Goal: Information Seeking & Learning: Check status

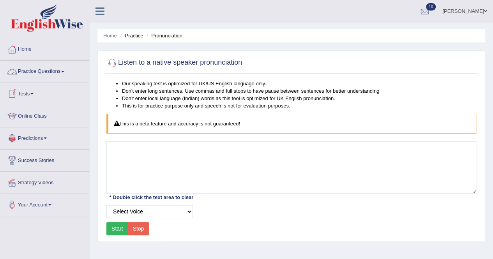
click at [64, 71] on span at bounding box center [62, 72] width 3 height 2
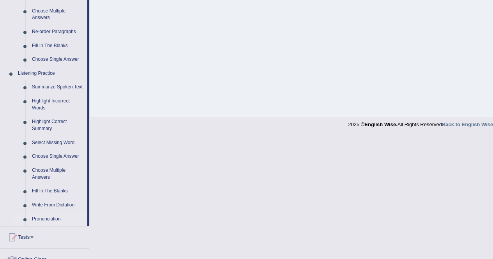
scroll to position [372, 0]
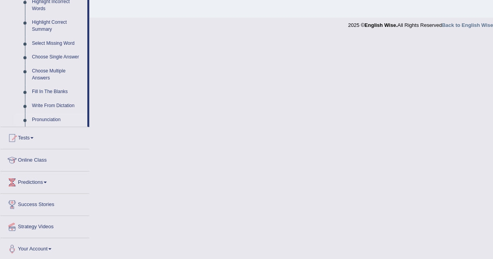
click at [34, 137] on span at bounding box center [31, 138] width 3 height 2
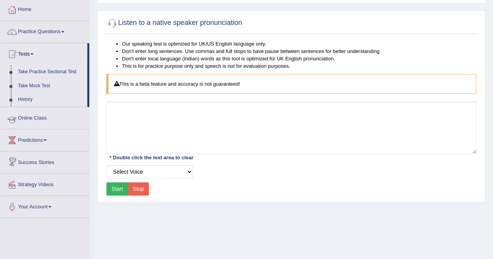
scroll to position [0, 0]
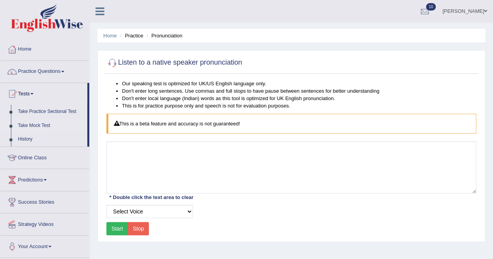
click at [35, 121] on link "Take Mock Test" at bounding box center [50, 126] width 73 height 14
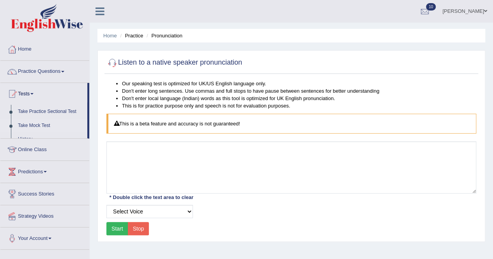
click at [35, 121] on link "Take Mock Test" at bounding box center [50, 126] width 73 height 14
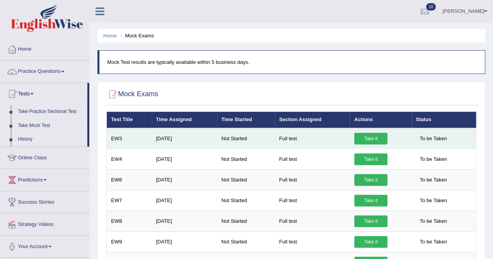
click at [369, 134] on link "Take it" at bounding box center [370, 139] width 33 height 12
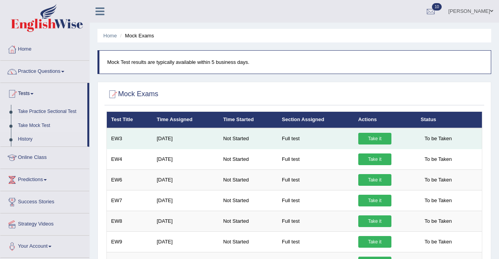
click at [369, 134] on link "Take it" at bounding box center [374, 139] width 33 height 12
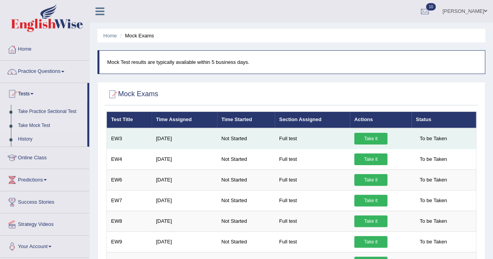
click at [367, 136] on link "Take it" at bounding box center [370, 139] width 33 height 12
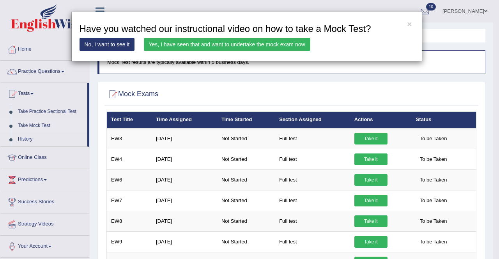
click at [101, 41] on link "No, I want to see it" at bounding box center [106, 44] width 55 height 13
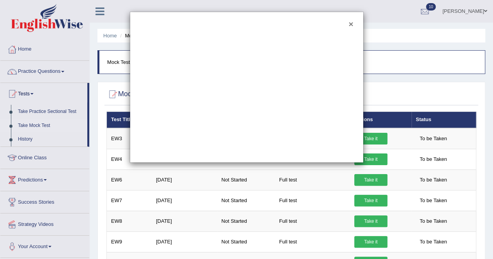
click at [351, 26] on button "×" at bounding box center [350, 24] width 5 height 8
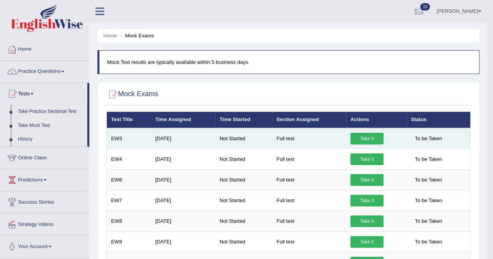
click at [366, 138] on link "Take it" at bounding box center [366, 139] width 33 height 12
click at [361, 135] on link "Take it" at bounding box center [366, 139] width 33 height 12
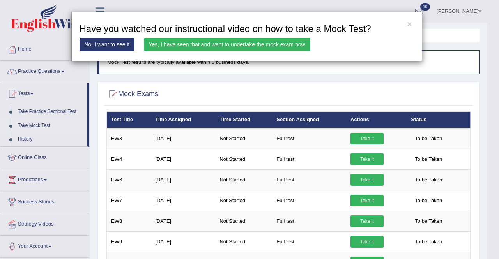
click at [159, 41] on link "Yes, I have seen that and want to undertake the mock exam now" at bounding box center [227, 44] width 166 height 13
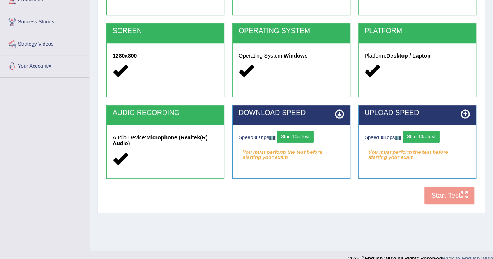
scroll to position [150, 0]
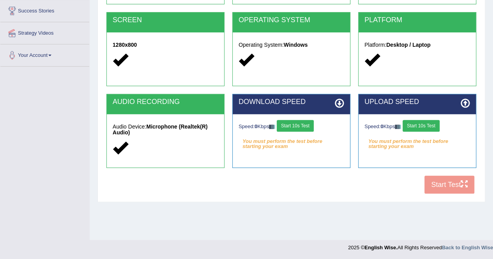
click at [292, 124] on button "Start 10s Test" at bounding box center [295, 126] width 37 height 12
click at [439, 122] on button "Start 10s Test" at bounding box center [420, 126] width 37 height 12
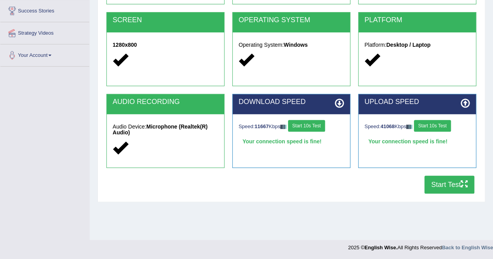
click at [442, 182] on button "Start Test" at bounding box center [449, 185] width 50 height 18
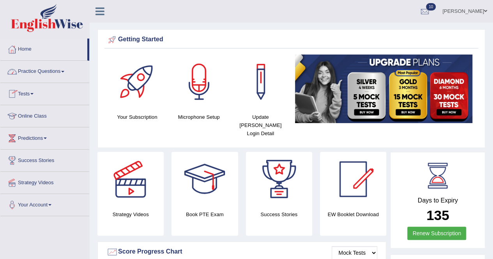
drag, startPoint x: 0, startPoint y: 0, endPoint x: 64, endPoint y: 69, distance: 94.3
click at [64, 69] on link "Practice Questions" at bounding box center [44, 70] width 89 height 19
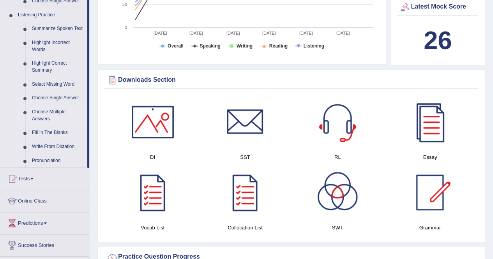
scroll to position [468, 0]
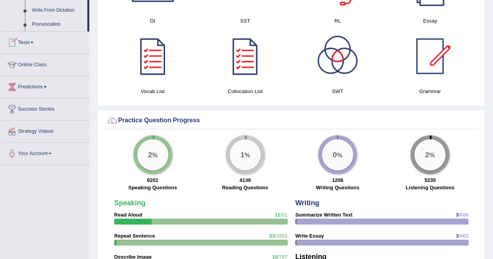
click at [38, 39] on link "Tests" at bounding box center [44, 41] width 89 height 19
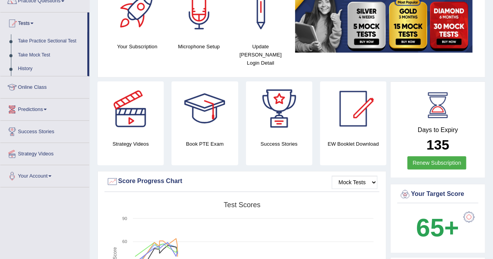
scroll to position [58, 0]
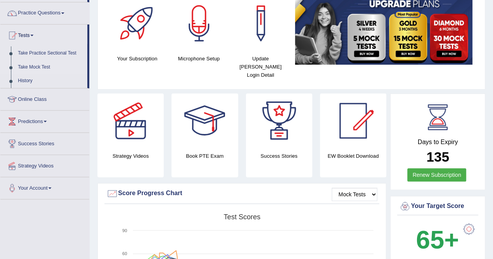
click at [38, 64] on link "Take Mock Test" at bounding box center [50, 67] width 73 height 14
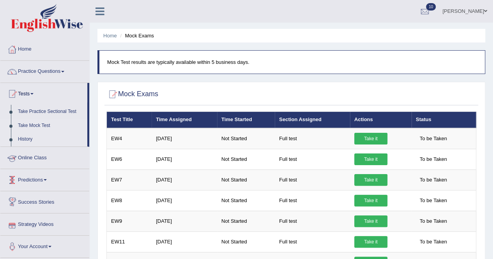
click at [25, 135] on link "History" at bounding box center [50, 139] width 73 height 14
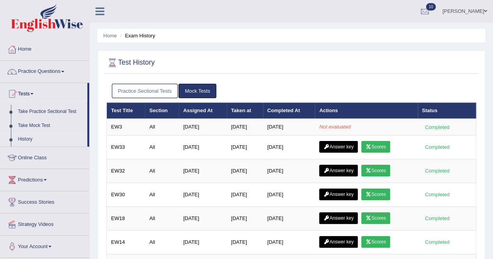
click at [67, 68] on link "Practice Questions" at bounding box center [44, 70] width 89 height 19
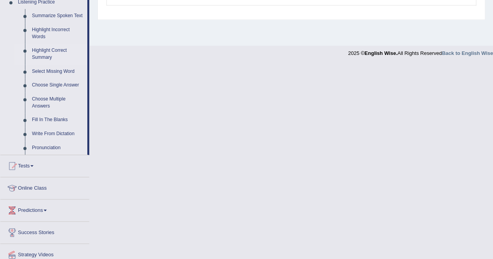
scroll to position [372, 0]
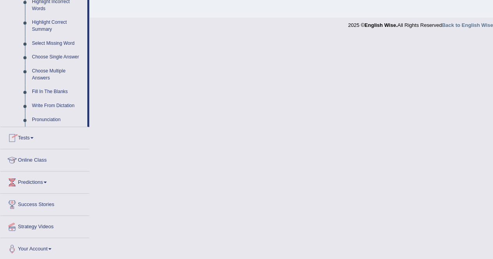
click at [36, 136] on link "Tests" at bounding box center [44, 136] width 89 height 19
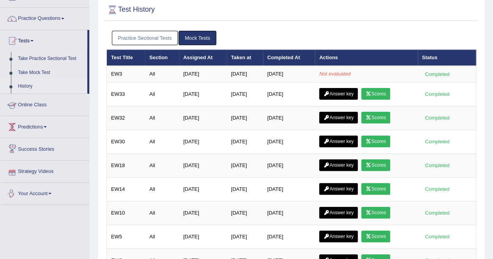
scroll to position [0, 0]
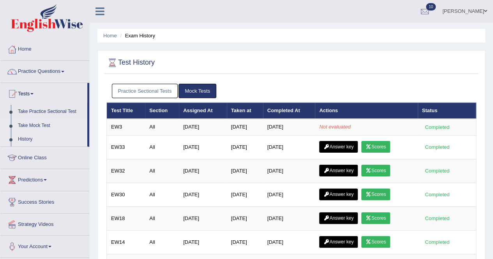
click at [34, 123] on link "Take Mock Test" at bounding box center [50, 126] width 73 height 14
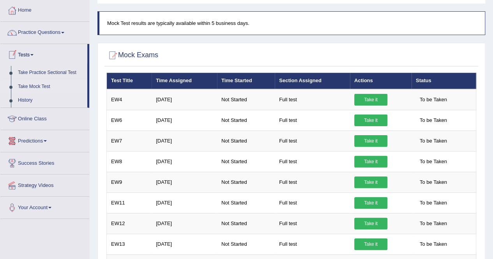
scroll to position [39, 0]
click at [25, 97] on link "History" at bounding box center [50, 101] width 73 height 14
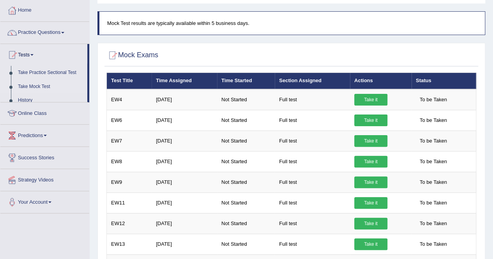
click at [25, 97] on ul "Home Practice Questions Speaking Practice Read Aloud Repeat Sentence Describe I…" at bounding box center [44, 107] width 89 height 214
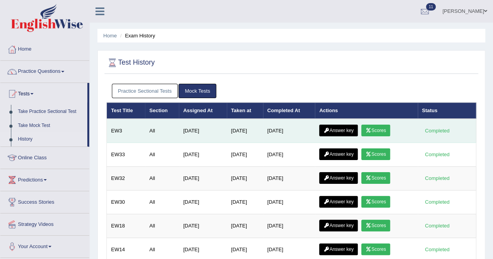
click at [371, 129] on icon at bounding box center [368, 130] width 6 height 5
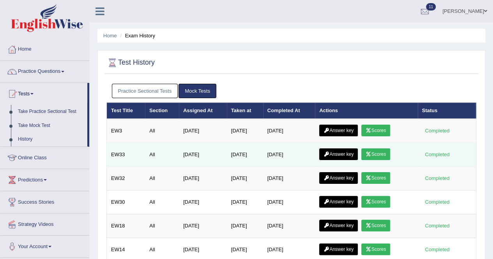
click at [379, 152] on link "Scores" at bounding box center [375, 154] width 29 height 12
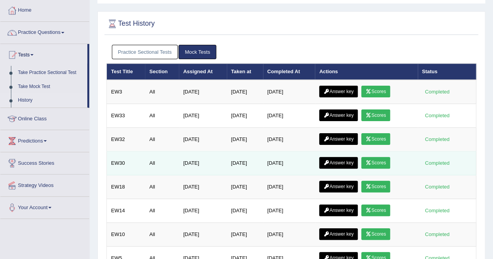
click at [383, 158] on link "Scores" at bounding box center [375, 163] width 29 height 12
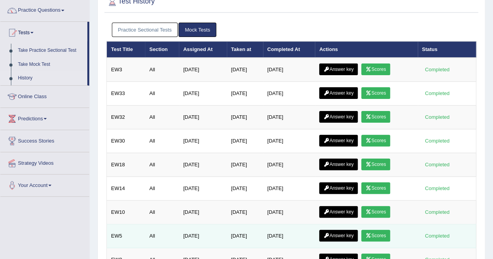
scroll to position [78, 0]
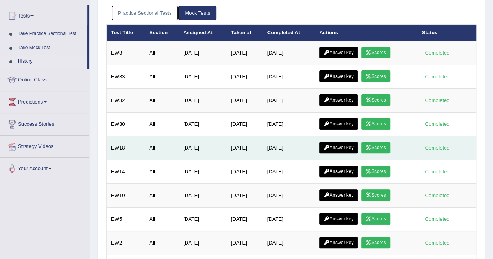
click at [376, 145] on link "Scores" at bounding box center [375, 148] width 29 height 12
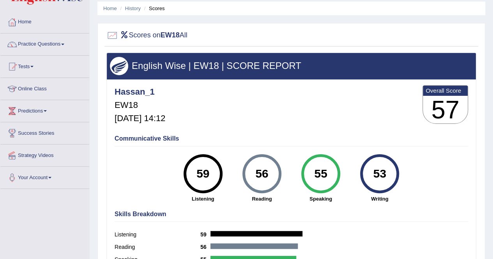
scroll to position [39, 0]
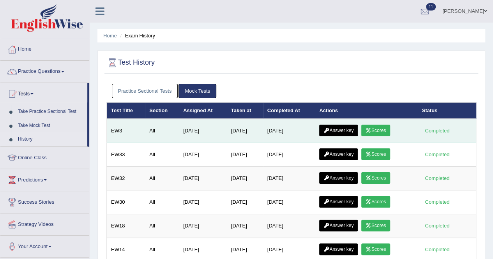
click at [337, 127] on link "Answer key" at bounding box center [338, 131] width 39 height 12
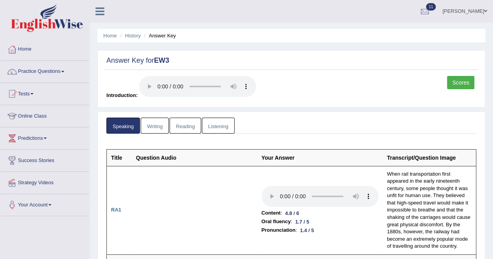
click at [157, 124] on link "Writing" at bounding box center [155, 126] width 28 height 16
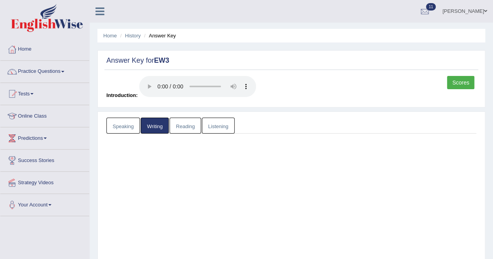
click at [157, 124] on link "Writing" at bounding box center [155, 126] width 28 height 16
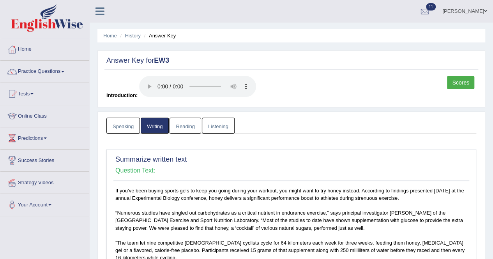
click at [187, 125] on link "Reading" at bounding box center [184, 126] width 31 height 16
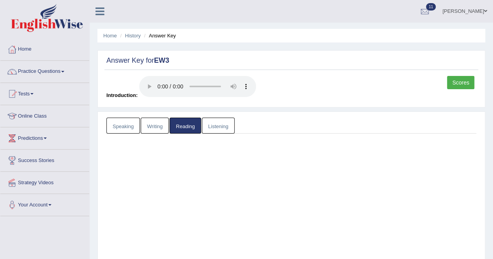
click at [187, 125] on link "Reading" at bounding box center [184, 126] width 31 height 16
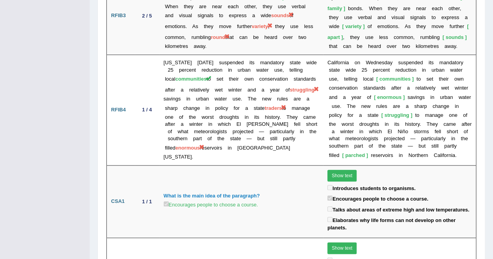
scroll to position [1795, 0]
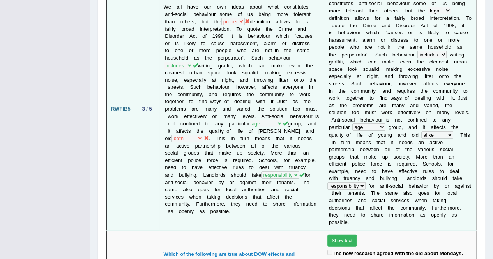
click at [196, 129] on td "We all have our own ideas about what constitutes anti-social behaviour, some of…" at bounding box center [241, 109] width 164 height 242
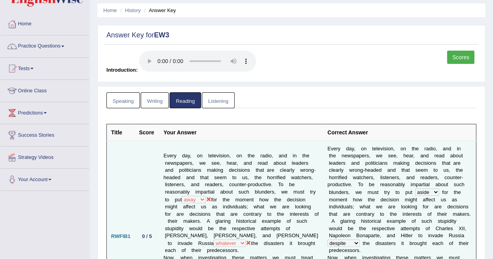
scroll to position [0, 0]
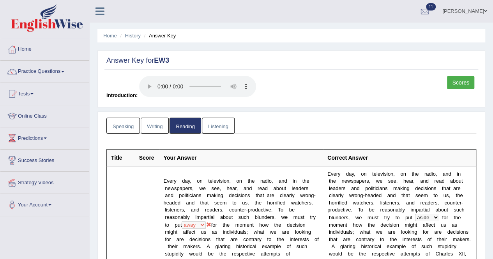
click at [213, 121] on link "Listening" at bounding box center [218, 126] width 33 height 16
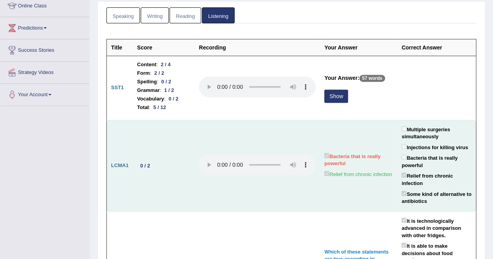
scroll to position [117, 0]
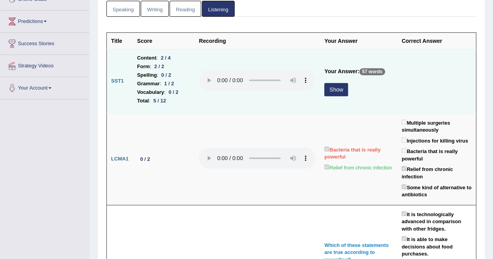
click at [335, 88] on button "Show" at bounding box center [336, 89] width 24 height 13
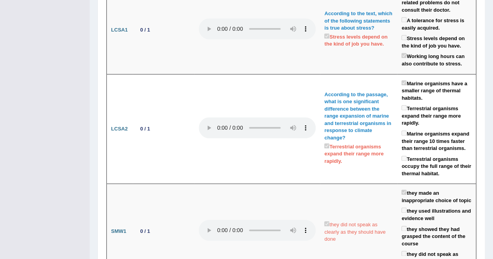
scroll to position [1799, 0]
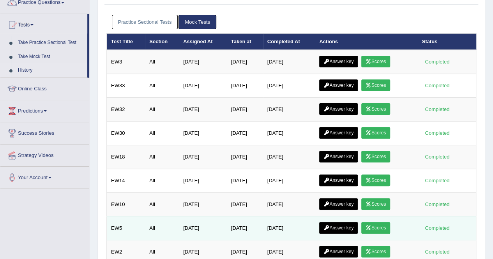
scroll to position [150, 0]
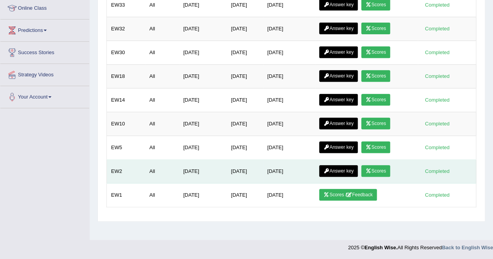
click at [371, 169] on icon at bounding box center [368, 171] width 6 height 5
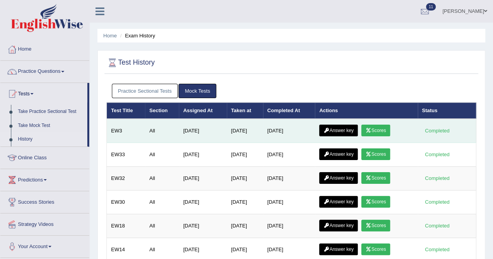
click at [369, 128] on icon at bounding box center [368, 130] width 6 height 5
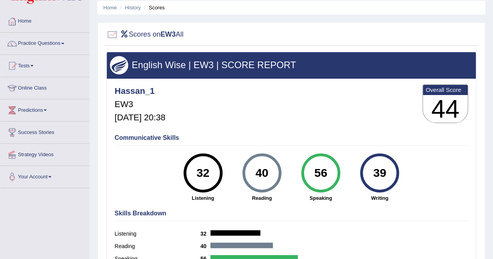
scroll to position [39, 0]
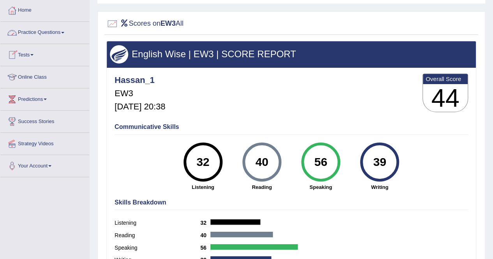
click at [64, 31] on link "Practice Questions" at bounding box center [44, 31] width 89 height 19
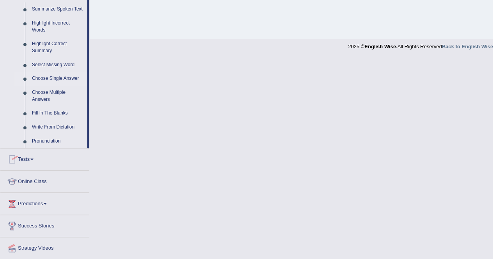
scroll to position [372, 0]
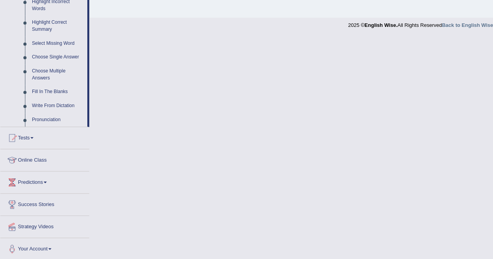
click at [46, 179] on link "Predictions" at bounding box center [44, 180] width 89 height 19
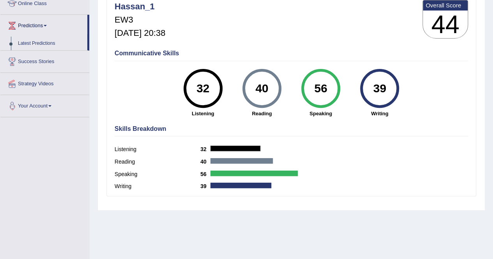
scroll to position [92, 0]
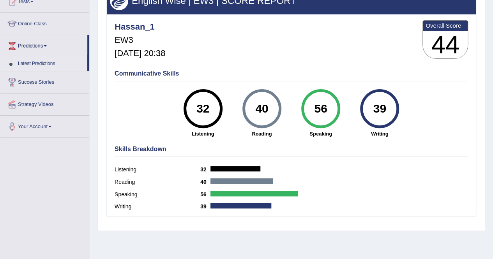
click at [30, 59] on link "Latest Predictions" at bounding box center [50, 64] width 73 height 14
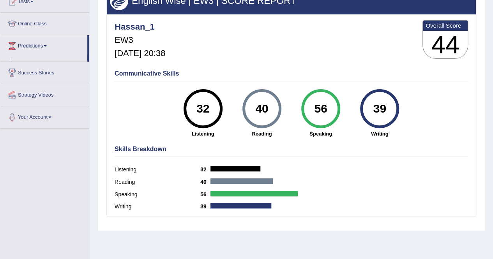
click at [30, 59] on ul "Home Practice Questions Speaking Practice Read Aloud Repeat Sentence Describe I…" at bounding box center [44, 37] width 89 height 182
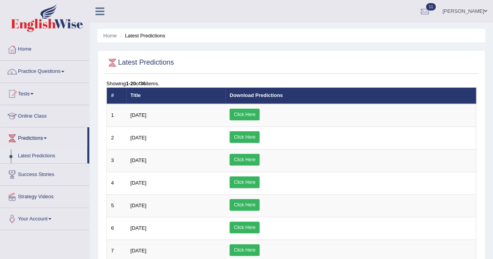
click at [66, 70] on link "Practice Questions" at bounding box center [44, 70] width 89 height 19
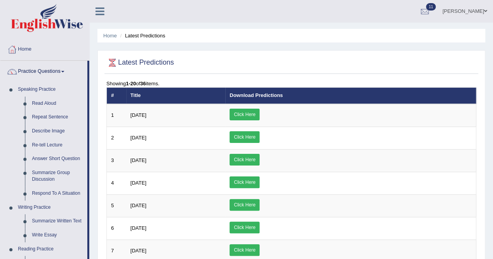
click at [66, 70] on link "Practice Questions" at bounding box center [43, 70] width 87 height 19
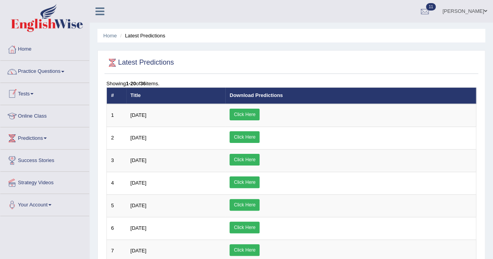
click at [35, 92] on link "Tests" at bounding box center [44, 92] width 89 height 19
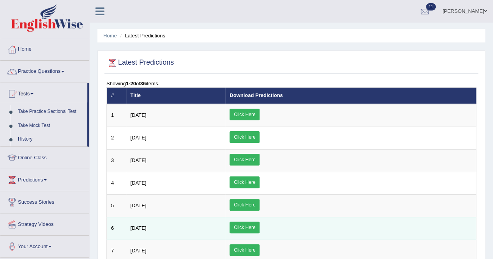
click at [0, 83] on link "Tests" at bounding box center [43, 92] width 87 height 19
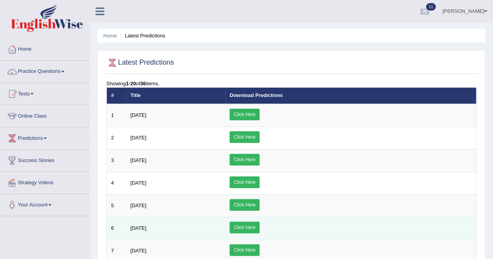
click at [0, 83] on link "Tests" at bounding box center [44, 92] width 89 height 19
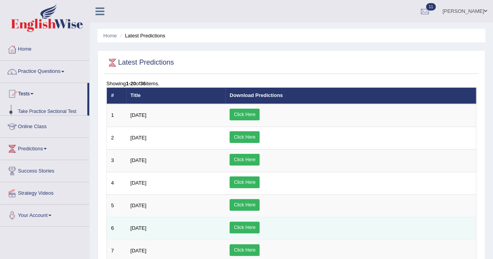
click at [0, 83] on link "Tests" at bounding box center [43, 92] width 87 height 19
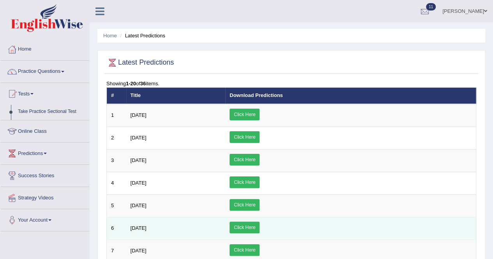
click at [0, 83] on link "Tests" at bounding box center [44, 92] width 89 height 19
